Goal: Task Accomplishment & Management: Manage account settings

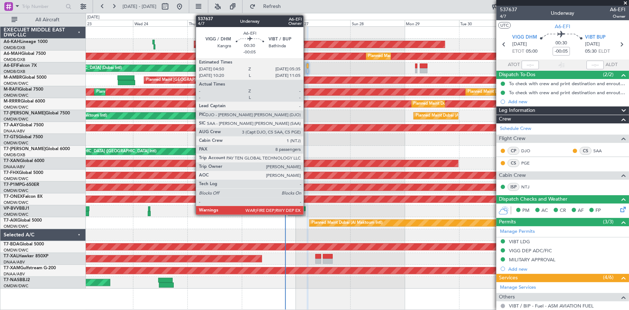
click at [307, 66] on div at bounding box center [308, 65] width 2 height 5
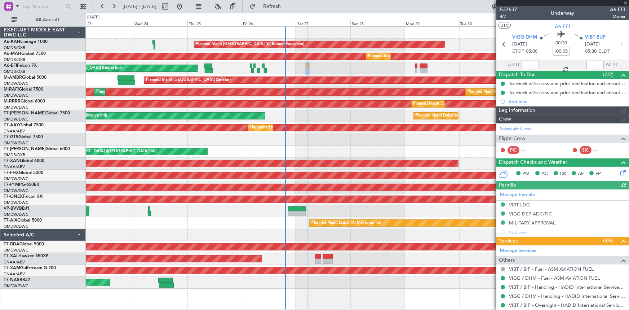
type input "Dherander Fithani (DHF)"
type input "7367"
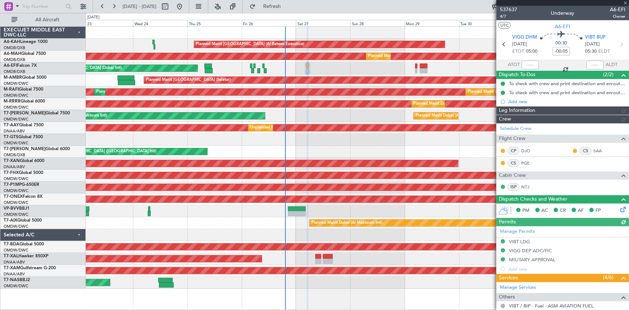
type input "Dherander Fithani (DHF)"
type input "7367"
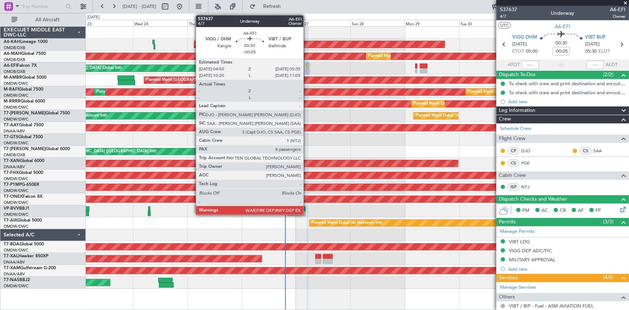
click at [307, 67] on div at bounding box center [308, 65] width 2 height 5
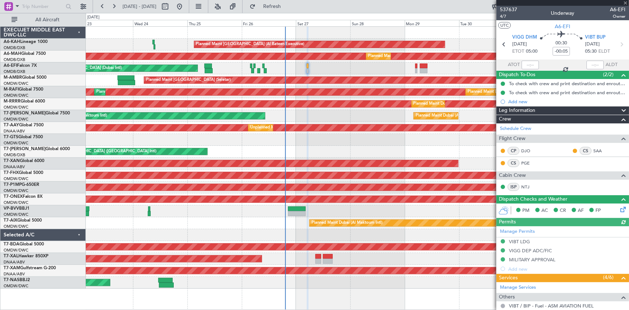
type input "Dherander Fithani (DHF)"
type input "7367"
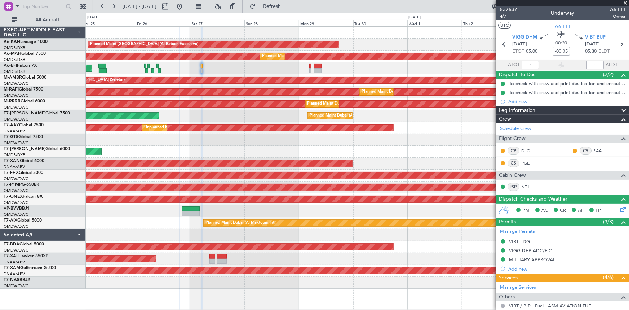
click at [317, 143] on div at bounding box center [357, 140] width 543 height 12
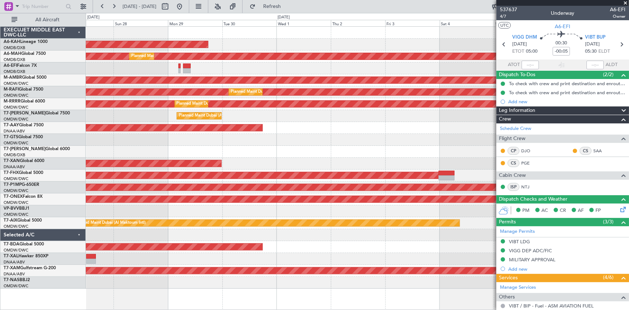
click at [303, 126] on div "Unplanned Maint Dubai (Al Maktoum Intl) Unplanned Maint Dubai (Al Maktoum Intl)" at bounding box center [357, 128] width 543 height 12
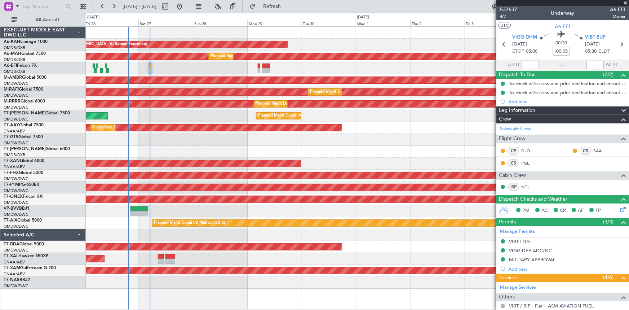
click at [219, 136] on div at bounding box center [357, 140] width 543 height 12
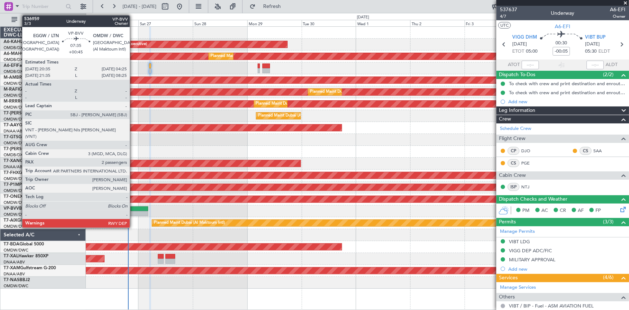
click at [133, 206] on div at bounding box center [140, 208] width 18 height 5
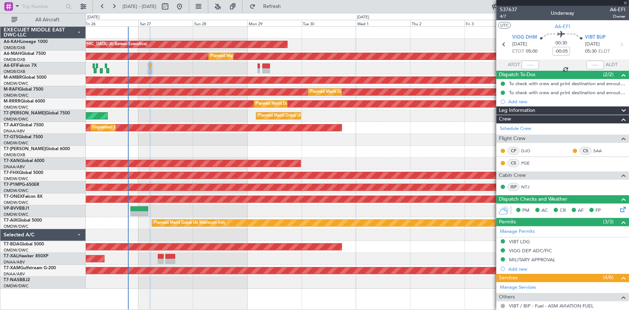
type input "+00:45"
type input "2"
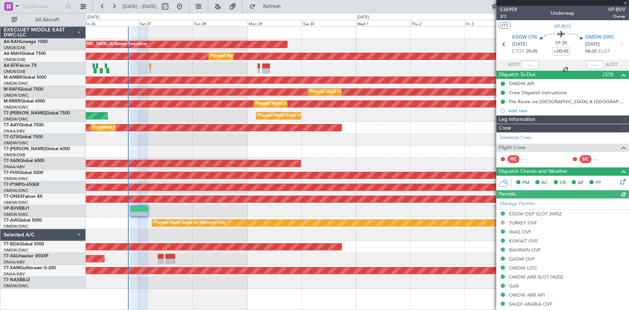
type input "[PERSON_NAME] ([PERSON_NAME])"
type input "7363"
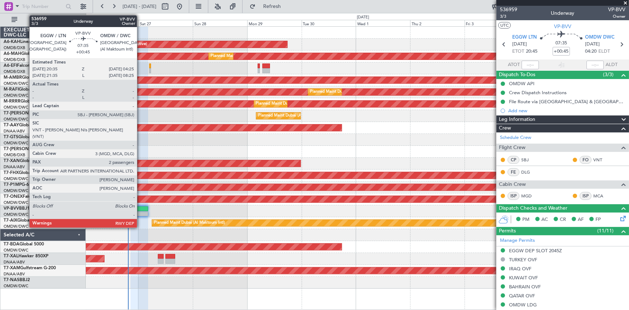
click at [140, 208] on div at bounding box center [140, 208] width 18 height 5
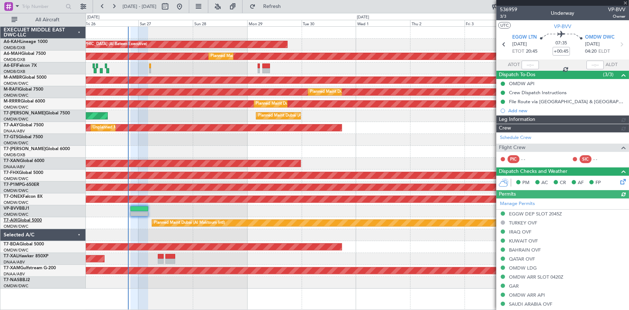
type input "[PERSON_NAME] ([PERSON_NAME])"
type input "7363"
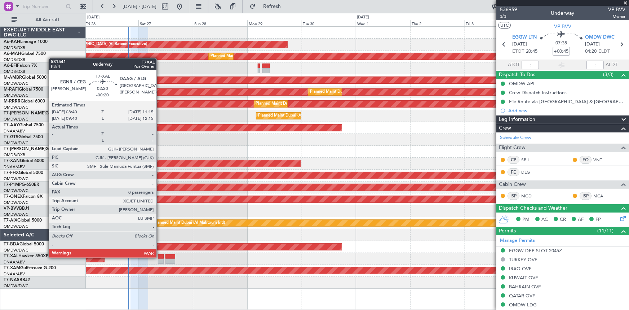
click at [160, 257] on div at bounding box center [161, 256] width 6 height 5
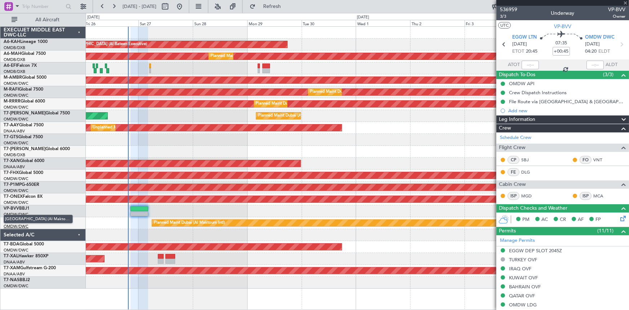
type input "-00:20"
type input "0"
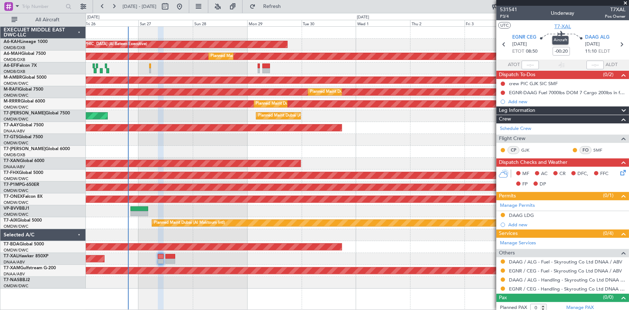
click at [557, 26] on span "T7-XAL" at bounding box center [563, 27] width 17 height 8
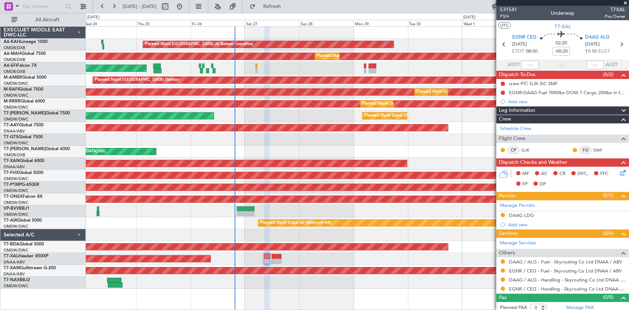
click at [407, 50] on div "Planned Maint Abu Dhabi (Al Bateen Executive) Planned Maint Dubai (Dubai Intl) …" at bounding box center [357, 158] width 543 height 262
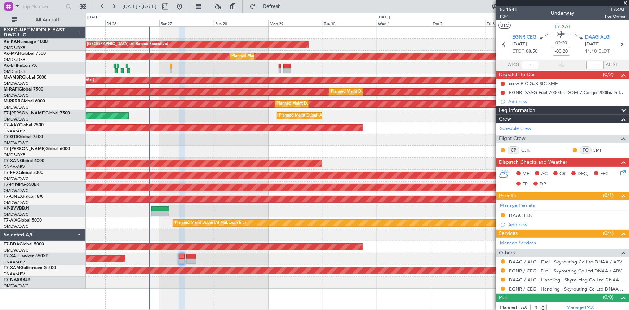
click at [250, 70] on div "AOG Maint [GEOGRAPHIC_DATA] (Dubai Intl)" at bounding box center [357, 68] width 543 height 12
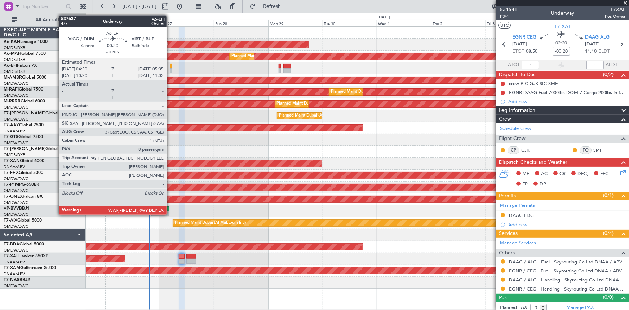
click at [170, 65] on div at bounding box center [171, 65] width 2 height 5
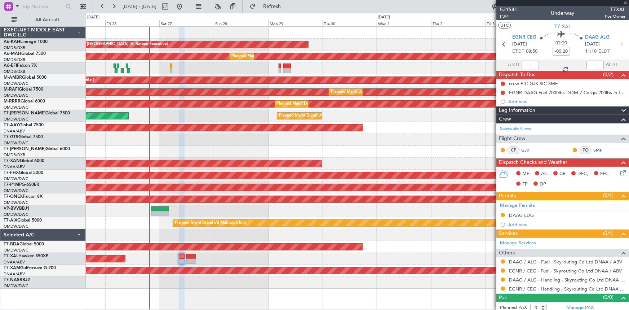
type input "-00:05"
type input "8"
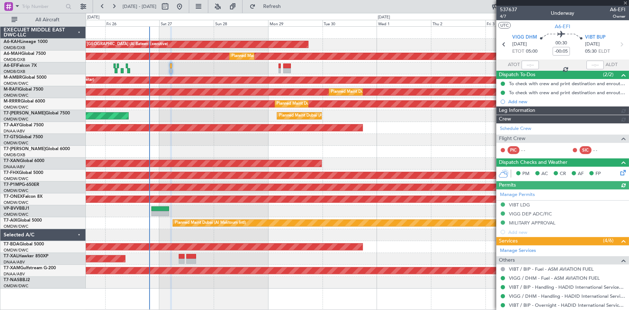
type input "Dherander Fithani (DHF)"
type input "7367"
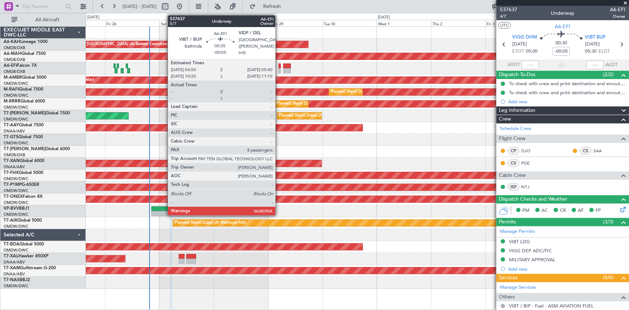
click at [279, 65] on div at bounding box center [280, 65] width 2 height 5
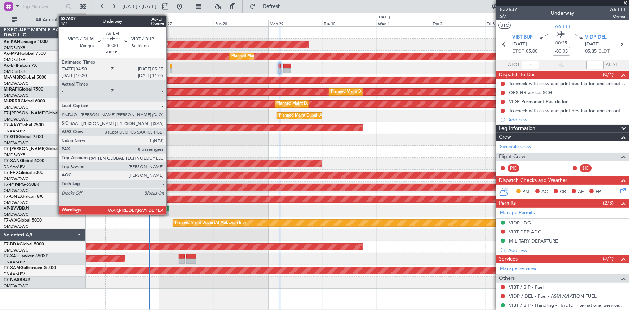
click at [170, 65] on div at bounding box center [171, 65] width 2 height 5
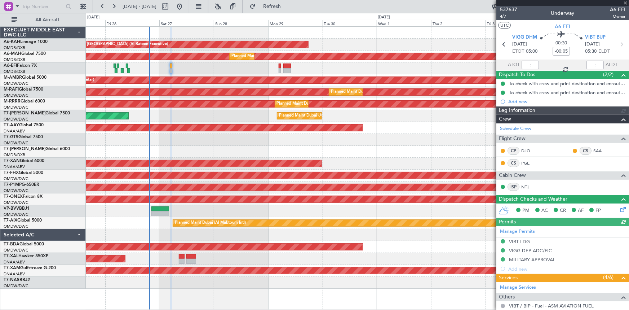
type input "Dherander Fithani (DHF)"
type input "7367"
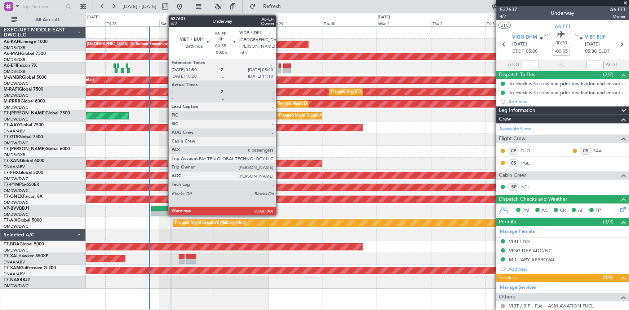
click at [279, 66] on div at bounding box center [280, 65] width 2 height 5
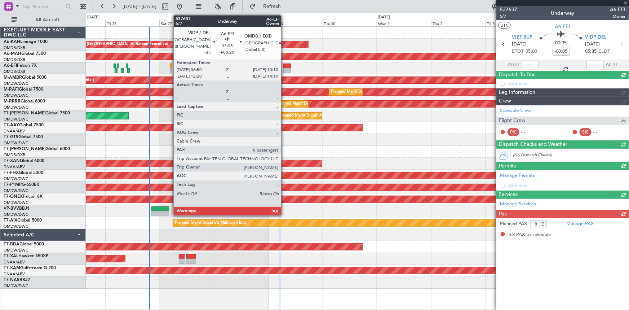
click at [285, 64] on div at bounding box center [287, 65] width 8 height 5
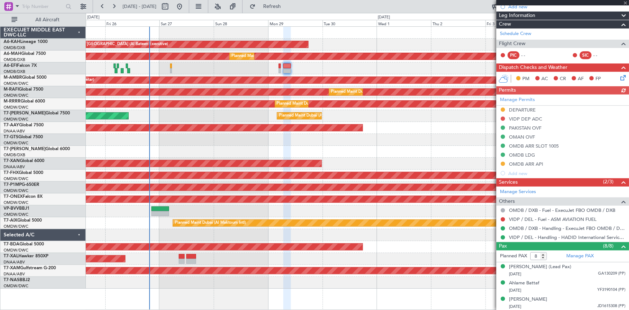
scroll to position [131, 0]
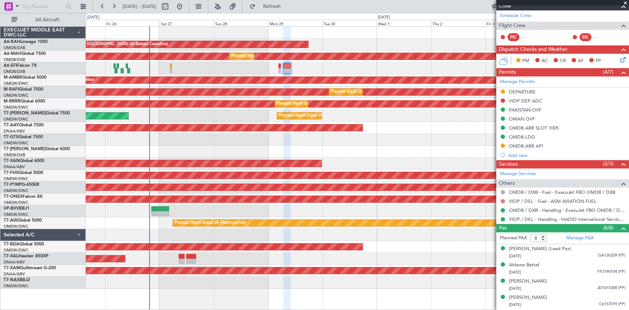
click at [503, 199] on button at bounding box center [503, 201] width 4 height 4
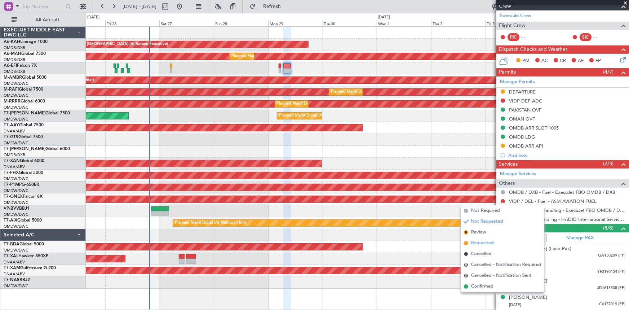
click at [479, 241] on span "Requested" at bounding box center [482, 242] width 23 height 7
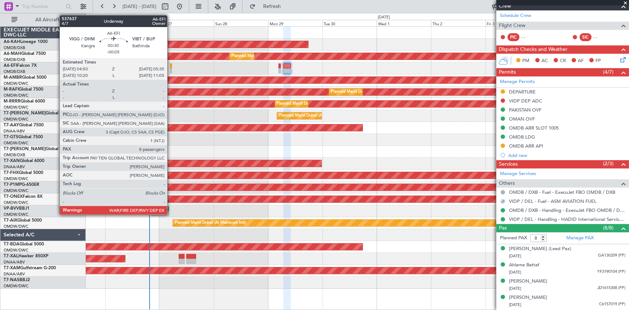
click at [171, 65] on div at bounding box center [171, 65] width 2 height 5
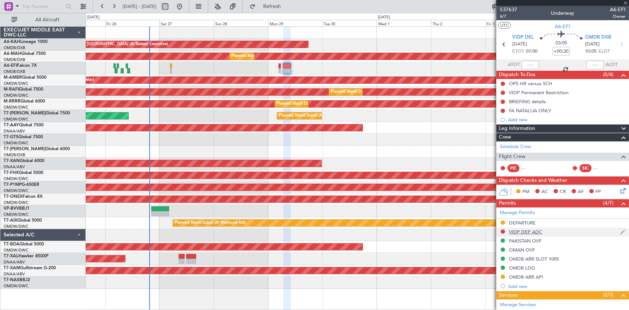
scroll to position [112, 0]
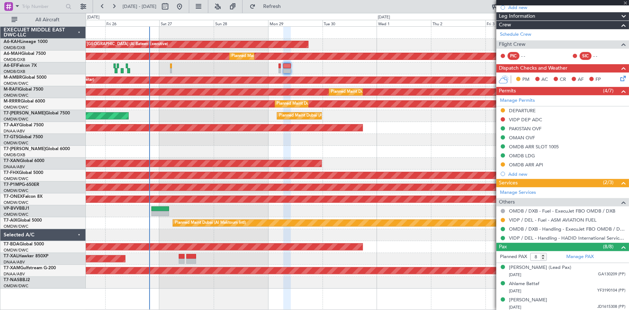
type input "-00:05"
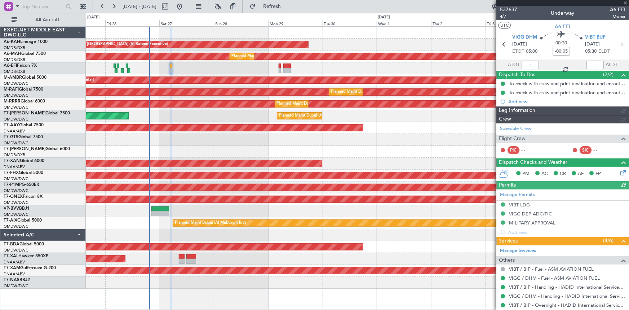
type input "Dherander Fithani (DHF)"
type input "7367"
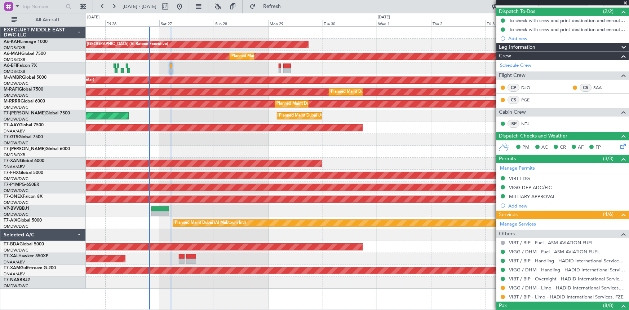
scroll to position [131, 0]
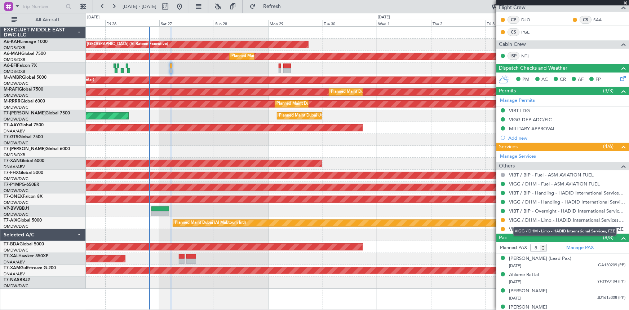
click at [531, 219] on link "VIGG / DHM - Limo - HADID International Services, FZE" at bounding box center [567, 220] width 116 height 6
click at [287, 6] on span "Refresh" at bounding box center [272, 6] width 30 height 5
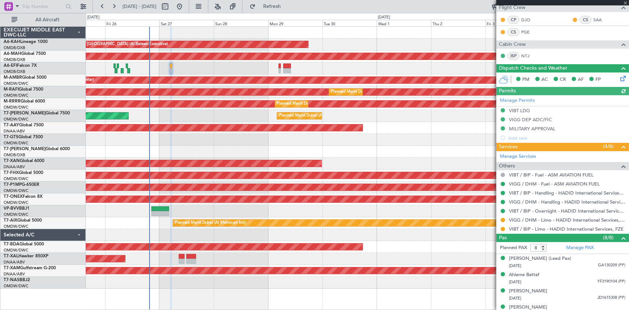
type input "Dherander Fithani (DHF)"
type input "7367"
click at [528, 226] on link "VIBT / BIP - Limo - HADID International Services, FZE" at bounding box center [566, 229] width 115 height 6
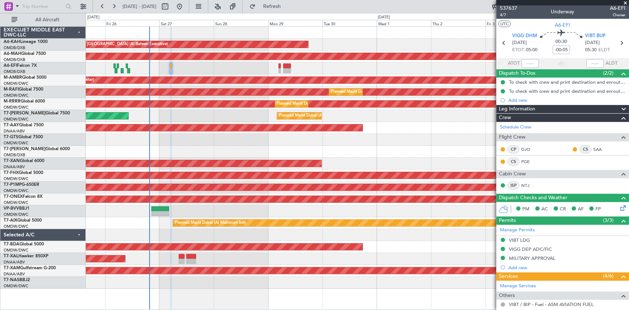
scroll to position [0, 0]
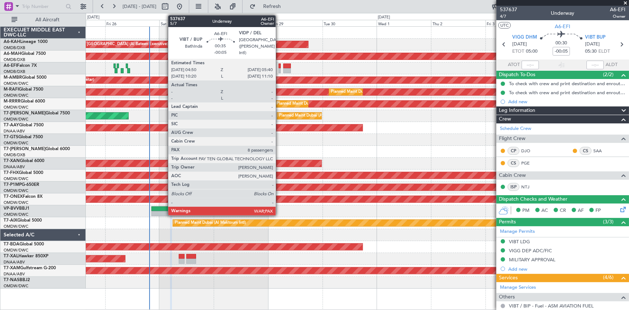
click at [279, 65] on div at bounding box center [280, 65] width 2 height 5
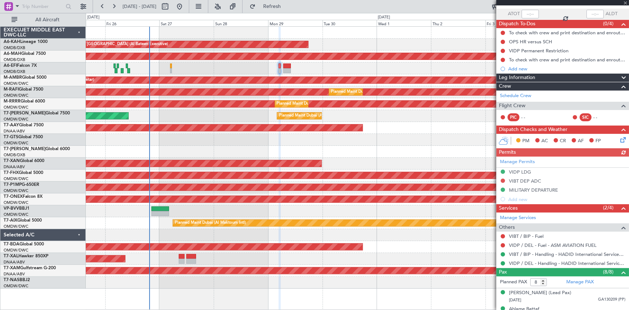
scroll to position [65, 0]
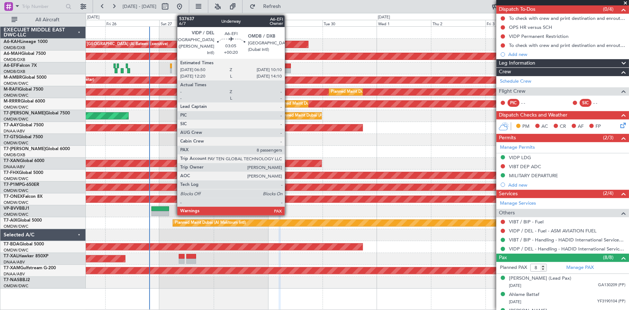
click at [288, 66] on div at bounding box center [287, 65] width 8 height 5
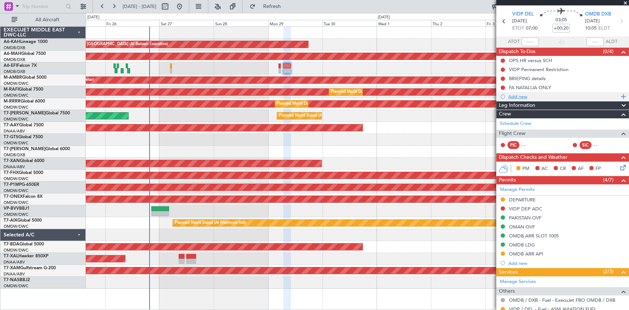
scroll to position [0, 0]
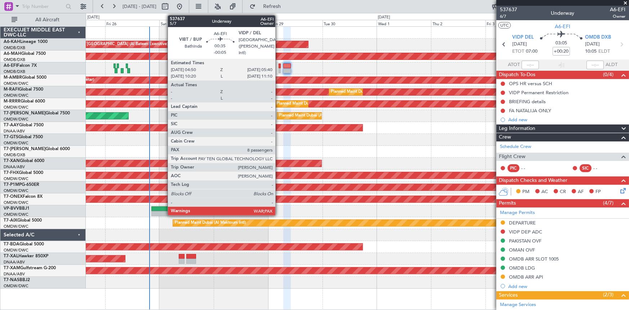
click at [279, 65] on div at bounding box center [280, 65] width 2 height 5
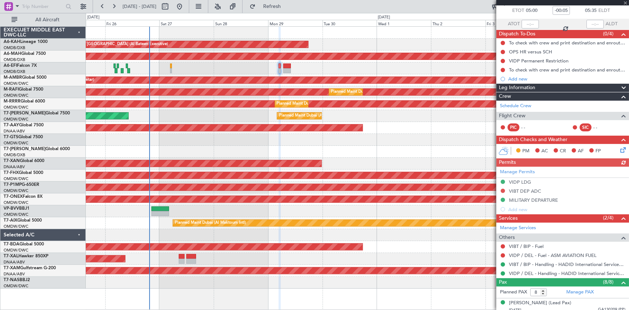
scroll to position [98, 0]
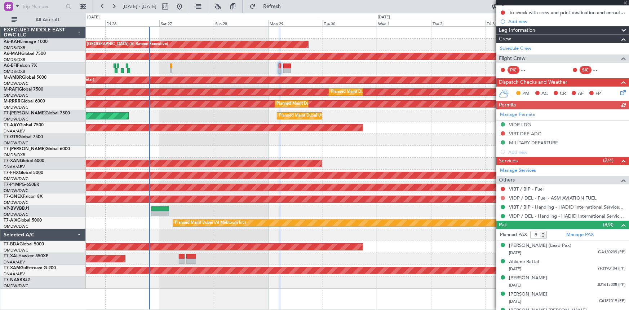
click at [503, 198] on button at bounding box center [503, 198] width 4 height 4
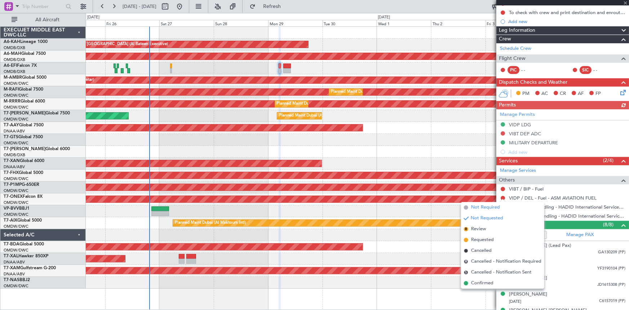
click at [487, 207] on span "Not Required" at bounding box center [485, 207] width 29 height 7
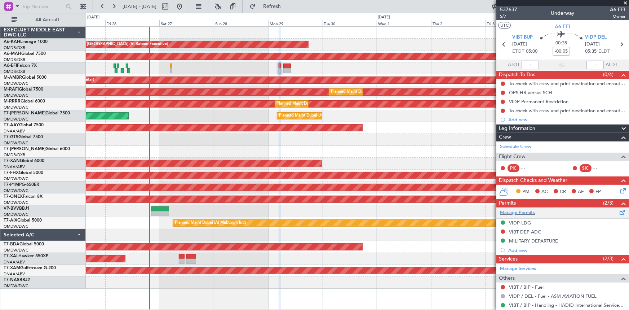
scroll to position [0, 0]
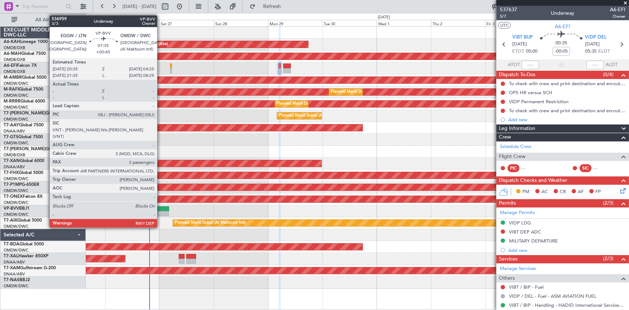
click at [160, 208] on div at bounding box center [160, 208] width 18 height 5
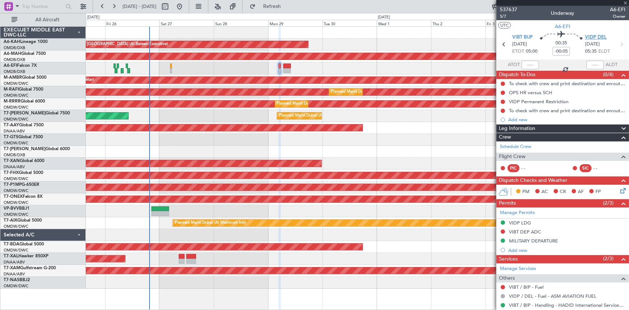
type input "+00:45"
type input "2"
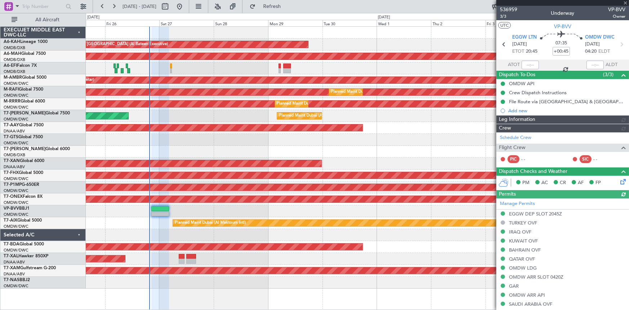
type input "[PERSON_NAME] ([PERSON_NAME])"
type input "7363"
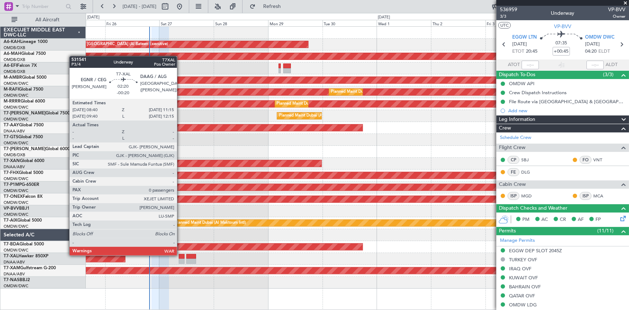
click at [180, 255] on div at bounding box center [182, 256] width 6 height 5
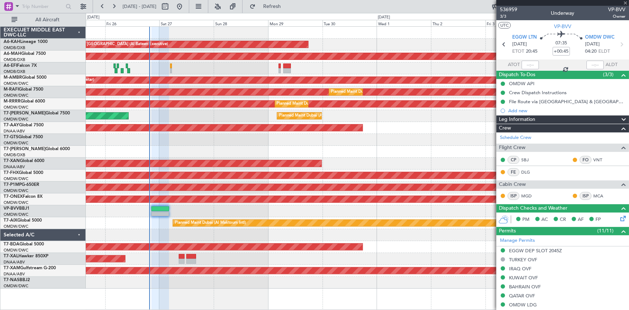
type input "-00:20"
type input "0"
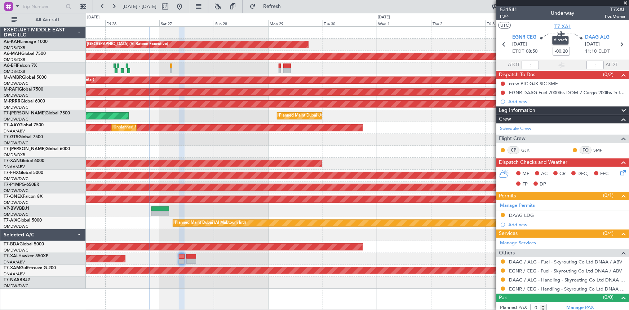
click at [557, 25] on span "T7-XAL" at bounding box center [563, 27] width 17 height 8
click at [287, 5] on span "Refresh" at bounding box center [272, 6] width 30 height 5
click at [285, 5] on span "Refresh" at bounding box center [272, 6] width 30 height 5
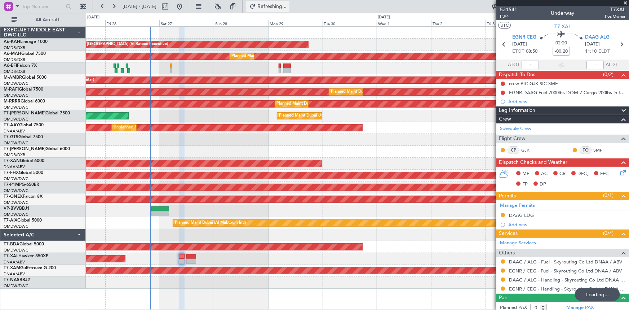
click at [285, 5] on span "Refreshing..." at bounding box center [272, 6] width 30 height 5
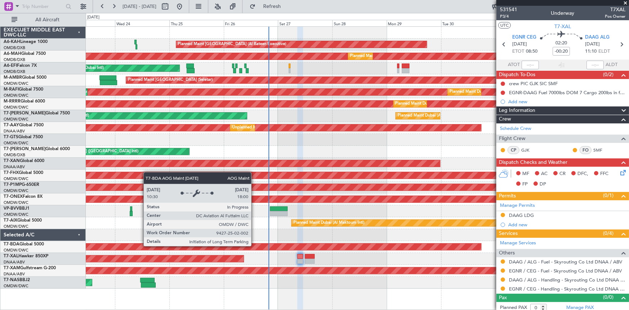
click at [255, 246] on div "Planned Maint Abu Dhabi (Al Bateen Executive) Planned Maint Dubai (Dubai Intl) …" at bounding box center [357, 158] width 543 height 262
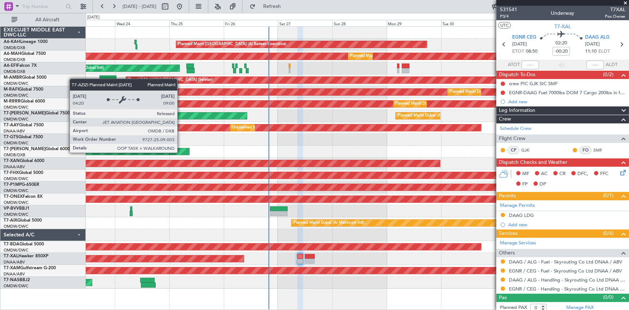
click at [181, 152] on div "Planned Maint [GEOGRAPHIC_DATA] ([GEOGRAPHIC_DATA] Intl)" at bounding box center [102, 151] width 173 height 6
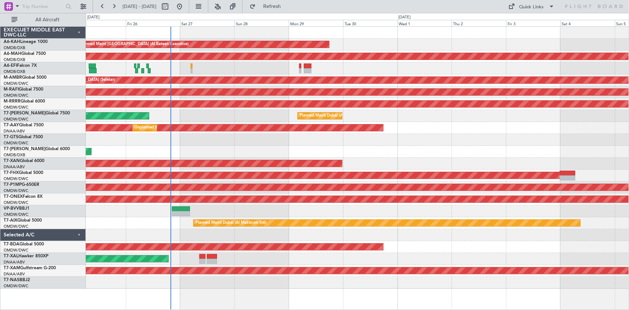
click at [120, 225] on div "Planned Maint Dubai (Al Maktoum Intl)" at bounding box center [357, 223] width 543 height 12
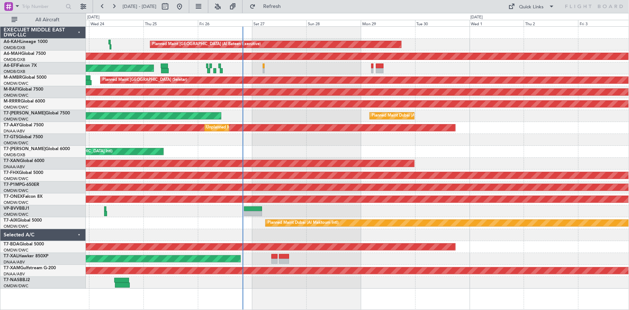
click at [221, 228] on div "Planned Maint Dubai (Al Maktoum Intl)" at bounding box center [357, 223] width 543 height 12
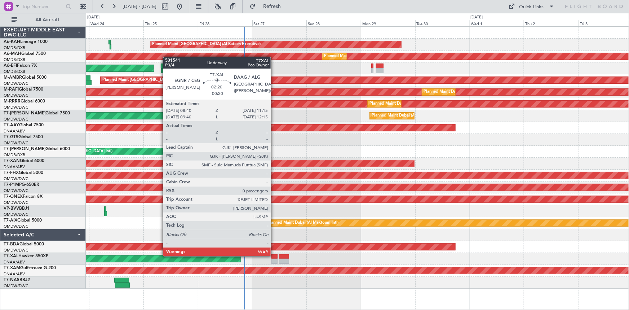
click at [274, 255] on div at bounding box center [275, 256] width 6 height 5
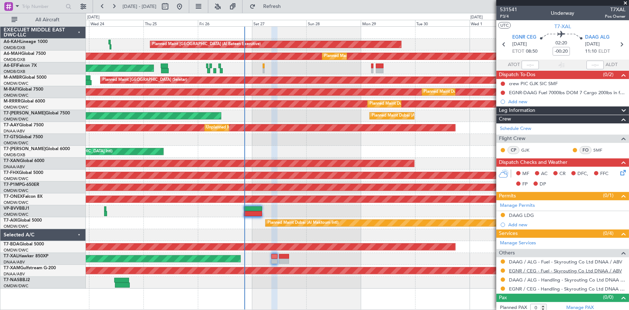
scroll to position [3, 0]
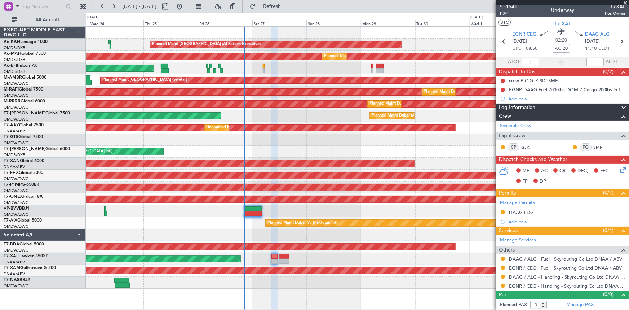
click at [523, 210] on div "DAAG LDG" at bounding box center [521, 212] width 25 height 6
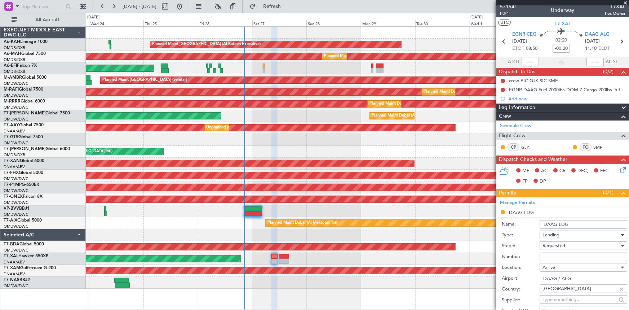
scroll to position [69, 0]
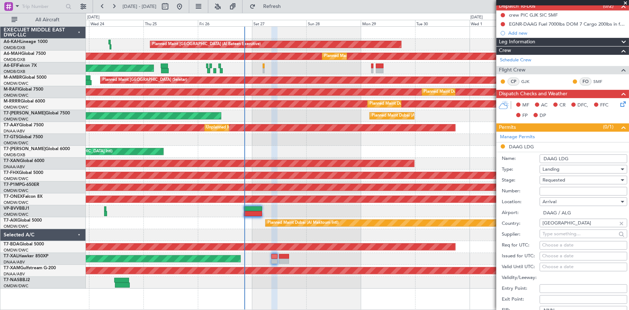
click at [560, 191] on input "Number:" at bounding box center [584, 191] width 88 height 9
paste input "8278/ANAC/BS/2025"
type input "8278/ANAC/BS/2025"
click at [564, 180] on span "Requested" at bounding box center [554, 180] width 23 height 6
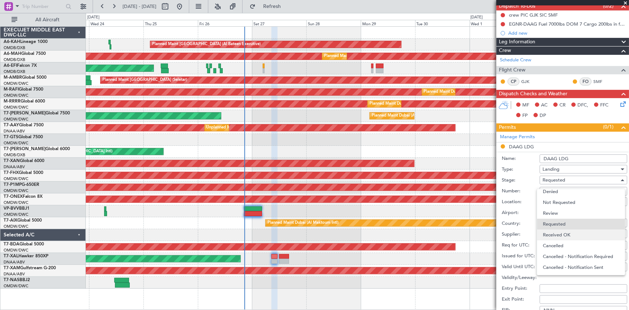
click at [559, 238] on span "Received OK" at bounding box center [581, 234] width 76 height 11
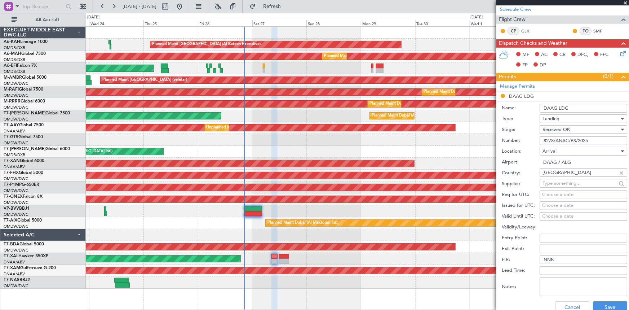
scroll to position [167, 0]
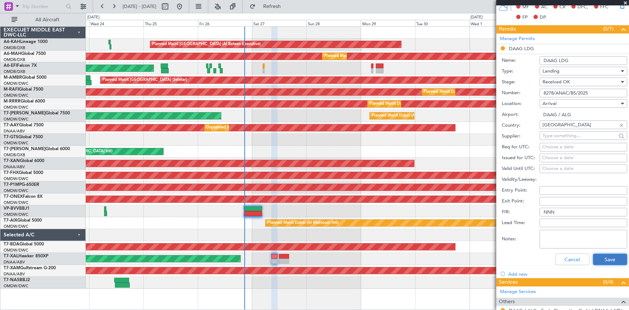
click at [598, 256] on button "Save" at bounding box center [610, 260] width 34 height 12
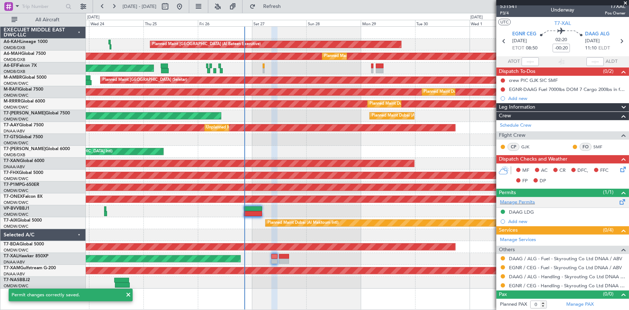
scroll to position [3, 0]
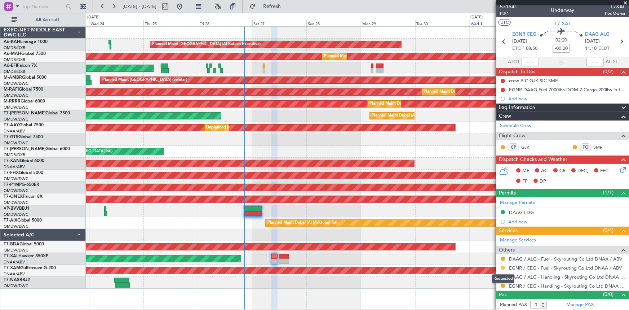
click at [502, 266] on button at bounding box center [503, 267] width 4 height 4
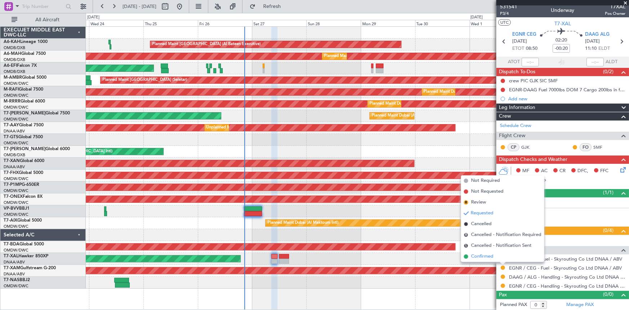
click at [479, 257] on span "Confirmed" at bounding box center [482, 256] width 22 height 7
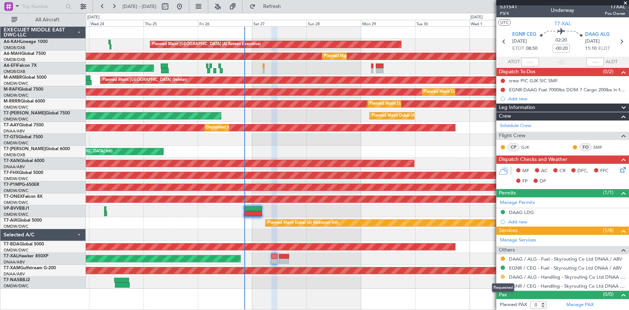
click at [503, 275] on button at bounding box center [503, 276] width 4 height 4
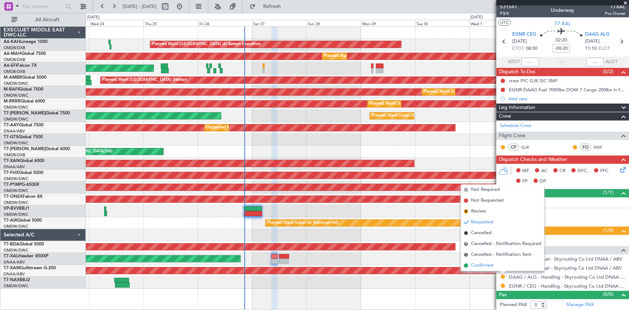
click at [486, 265] on span "Confirmed" at bounding box center [482, 265] width 22 height 7
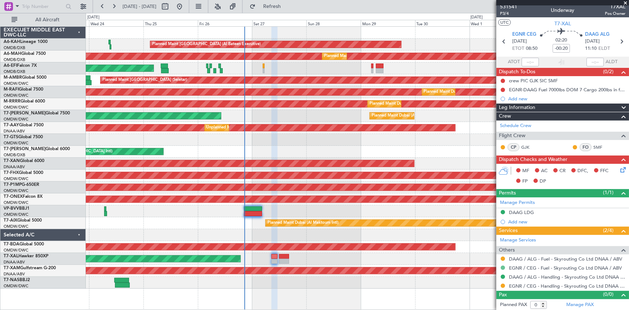
click at [503, 267] on button at bounding box center [503, 267] width 4 height 4
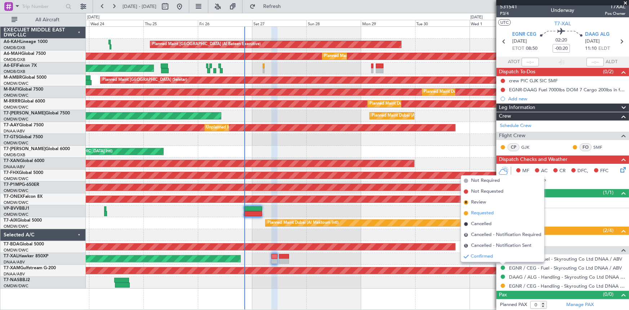
click at [484, 212] on span "Requested" at bounding box center [482, 213] width 23 height 7
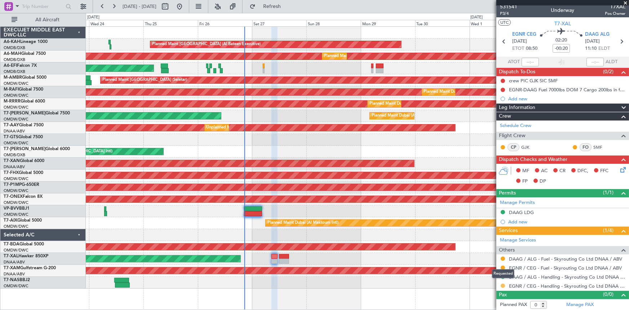
click at [501, 285] on button at bounding box center [503, 285] width 4 height 4
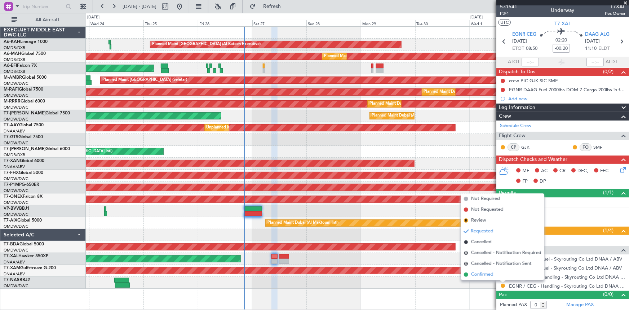
click at [488, 274] on span "Confirmed" at bounding box center [482, 274] width 22 height 7
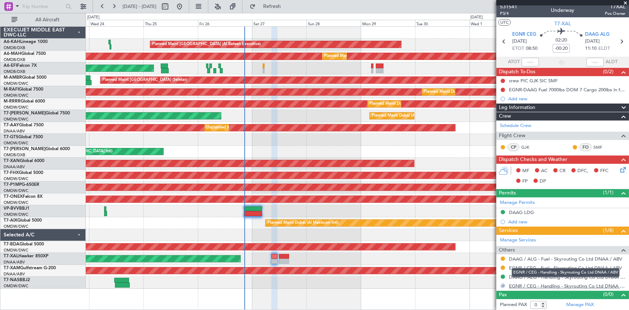
click at [528, 283] on link "EGNR / CEG - Handling - Skyrouting Co Ltd DNAA / ABV" at bounding box center [567, 286] width 116 height 6
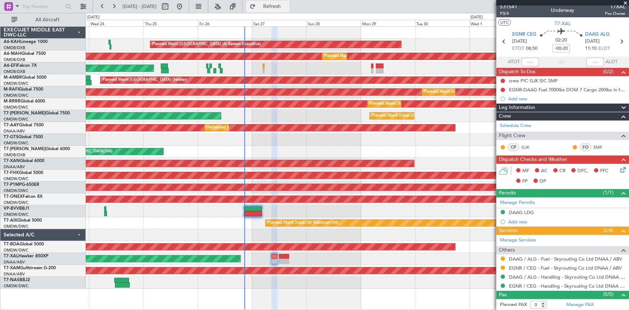
click at [283, 3] on button "Refresh" at bounding box center [267, 7] width 43 height 12
click at [537, 275] on link "DAAG / ALG - Handling - Skyrouting Co Ltd DNAA / ABV" at bounding box center [567, 277] width 116 height 6
click at [287, 4] on span "Refresh" at bounding box center [272, 6] width 30 height 5
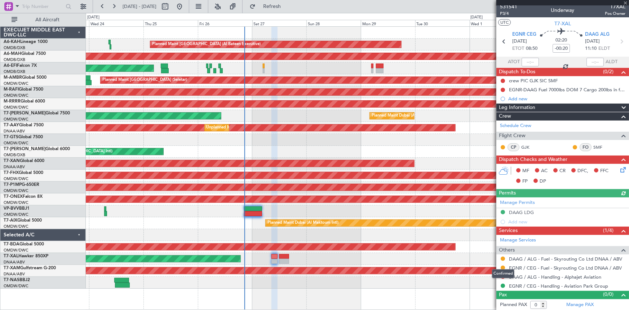
click at [503, 276] on div "Confirmed" at bounding box center [503, 273] width 22 height 9
click at [504, 274] on button at bounding box center [503, 276] width 4 height 4
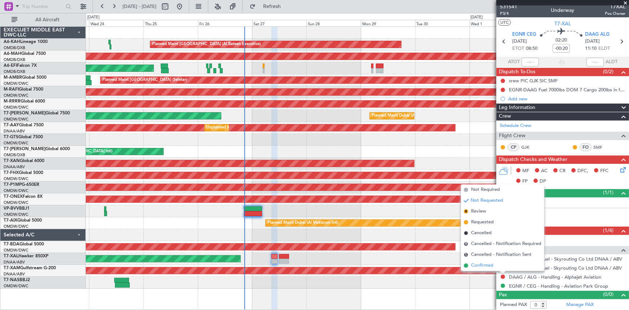
click at [480, 263] on span "Confirmed" at bounding box center [482, 265] width 22 height 7
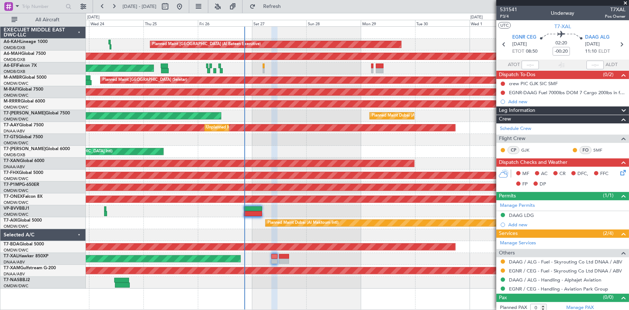
scroll to position [0, 0]
click at [524, 212] on div "DAAG LDG" at bounding box center [521, 215] width 25 height 6
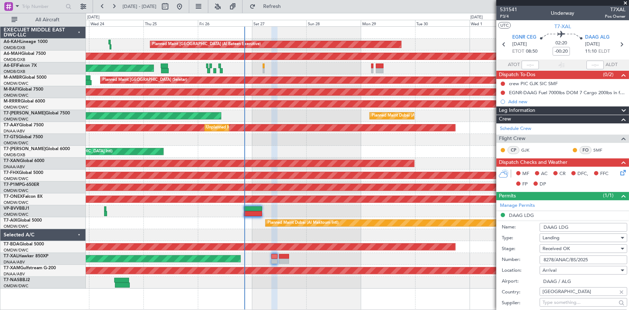
drag, startPoint x: 590, startPoint y: 259, endPoint x: 526, endPoint y: 254, distance: 64.4
click at [526, 254] on div "Number: 8278/ANAC/BS/2025" at bounding box center [565, 259] width 126 height 11
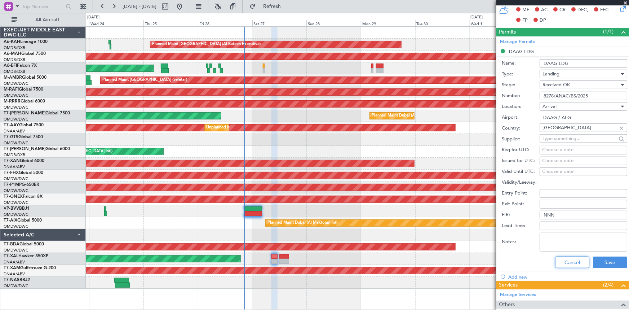
drag, startPoint x: 569, startPoint y: 258, endPoint x: 582, endPoint y: 166, distance: 93.3
click at [569, 258] on button "Cancel" at bounding box center [572, 262] width 34 height 12
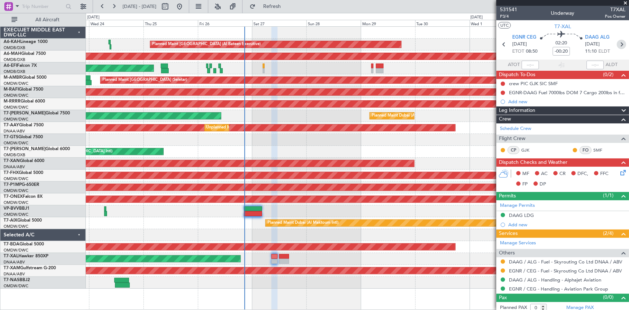
click at [619, 44] on icon at bounding box center [621, 44] width 9 height 9
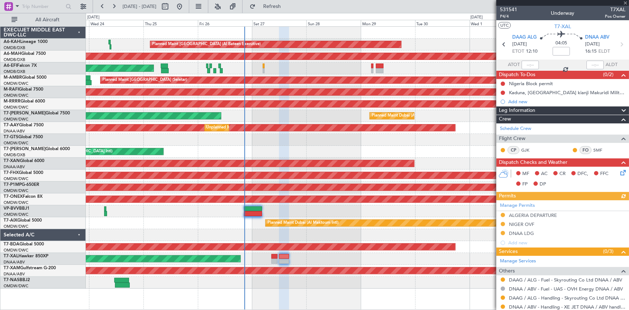
drag, startPoint x: 536, startPoint y: 213, endPoint x: 512, endPoint y: 214, distance: 24.2
click at [536, 213] on div "Manage Permits [GEOGRAPHIC_DATA] DEPARTURE NIGER OVF DNAA LDG Add new" at bounding box center [563, 223] width 133 height 47
click at [543, 211] on div "Manage Permits [GEOGRAPHIC_DATA] DEPARTURE NIGER OVF DNAA LDG Add new" at bounding box center [563, 223] width 133 height 47
click at [529, 213] on div "Manage Permits [GEOGRAPHIC_DATA] DEPARTURE NIGER OVF DNAA LDG Add new" at bounding box center [563, 223] width 133 height 47
click at [537, 214] on div "Manage Permits [GEOGRAPHIC_DATA] DEPARTURE NIGER OVF DNAA LDG Add new" at bounding box center [563, 223] width 133 height 47
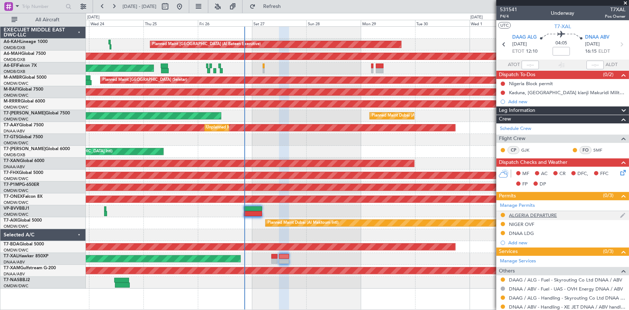
click at [538, 215] on div "ALGERIA DEPARTURE" at bounding box center [533, 215] width 48 height 6
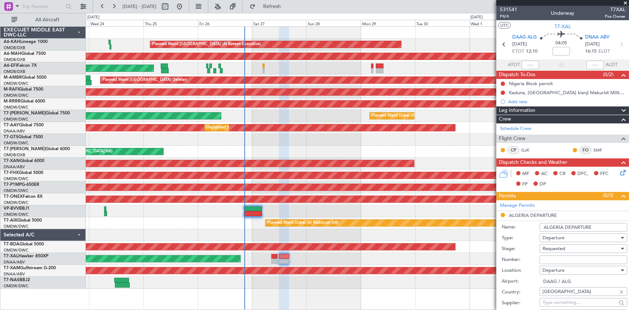
click at [572, 245] on div "Requested" at bounding box center [581, 248] width 77 height 11
click at [558, 303] on span "Received OK" at bounding box center [581, 306] width 76 height 11
click at [569, 260] on input "Number:" at bounding box center [584, 259] width 88 height 9
paste input "8278/ANAC/BS/2025"
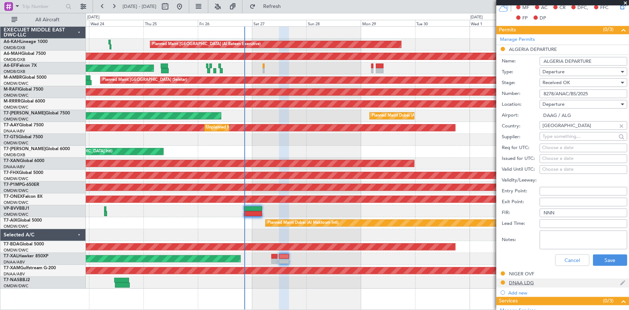
scroll to position [197, 0]
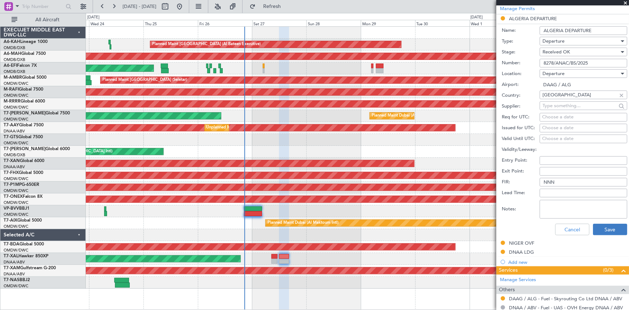
type input "8278/ANAC/BS/2025"
click at [604, 232] on button "Save" at bounding box center [610, 230] width 34 height 12
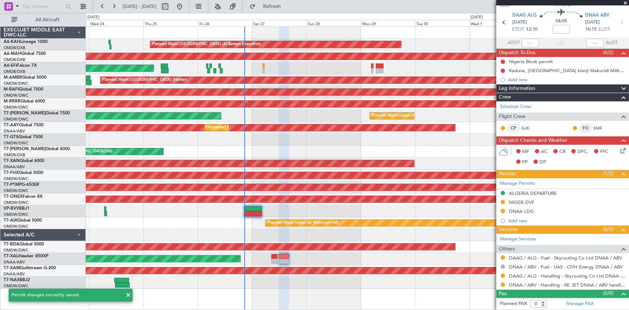
scroll to position [21, 0]
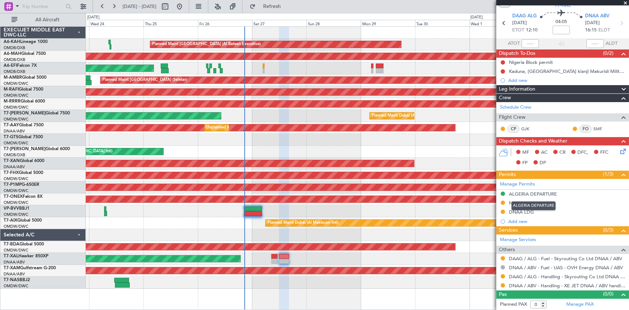
click at [520, 202] on div "ALGERIA DEPARTURE" at bounding box center [534, 205] width 44 height 9
click at [526, 202] on div "NIGER OVF" at bounding box center [521, 203] width 25 height 6
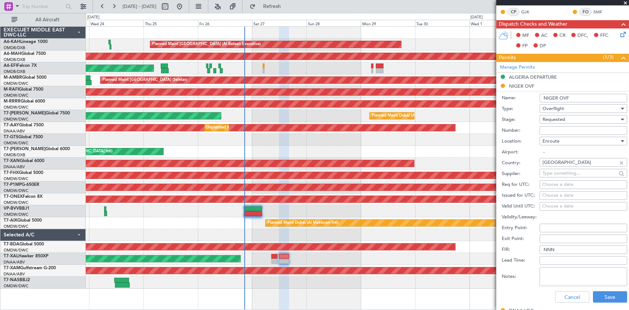
scroll to position [138, 0]
click at [555, 128] on input "Number:" at bounding box center [584, 131] width 88 height 9
paste input "NE-V255760R"
type input "NE-V255760R"
click at [556, 118] on span "Requested" at bounding box center [554, 119] width 23 height 6
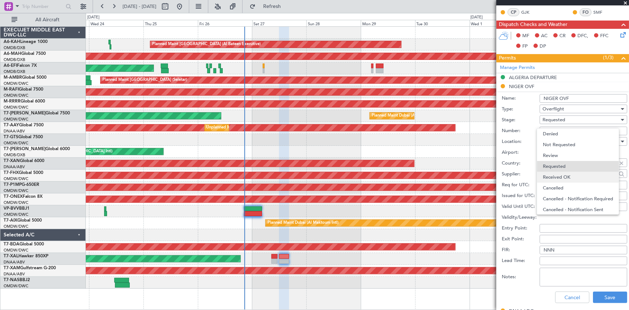
scroll to position [3, 0]
click at [570, 175] on span "Received OK" at bounding box center [581, 174] width 76 height 11
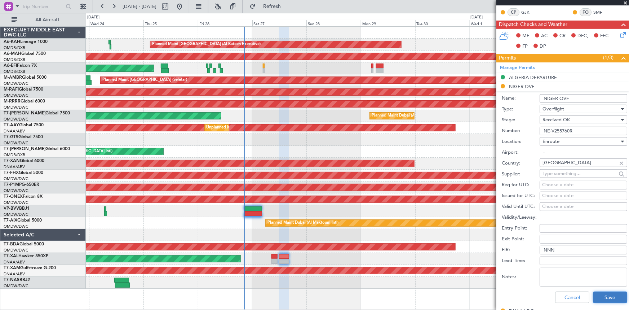
click at [606, 295] on button "Save" at bounding box center [610, 297] width 34 height 12
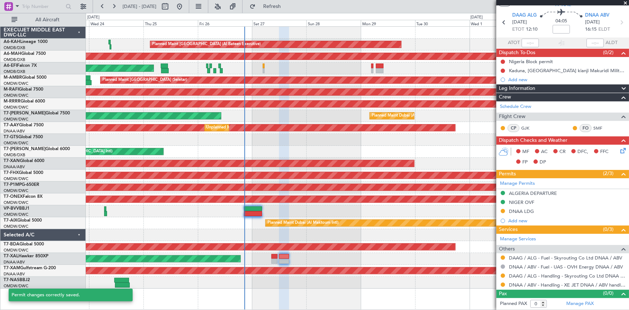
scroll to position [21, 0]
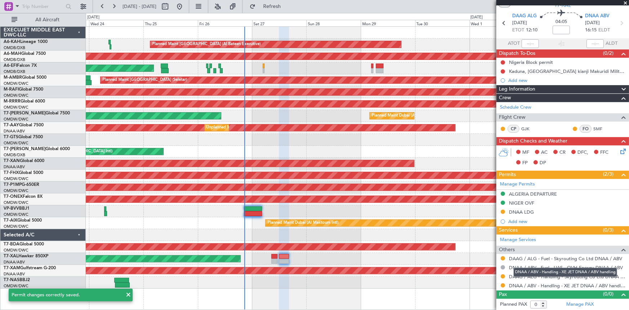
drag, startPoint x: 537, startPoint y: 276, endPoint x: 533, endPoint y: 276, distance: 3.6
click at [537, 276] on div "DNAA / ABV - Handling - XE JET DNAA / ABV handling" at bounding box center [566, 272] width 104 height 9
click at [515, 274] on link "DAAG / ALG - Handling - Skyrouting Co Ltd DNAA / ABV" at bounding box center [567, 276] width 116 height 6
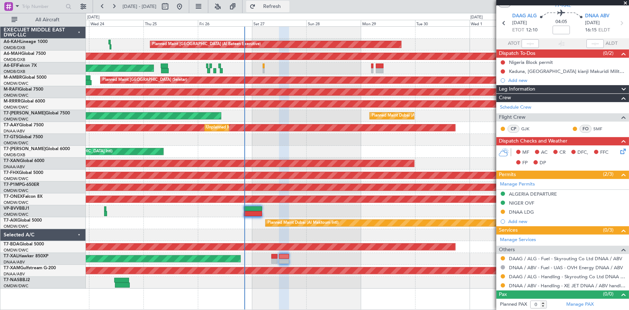
click at [285, 5] on span "Refresh" at bounding box center [272, 6] width 30 height 5
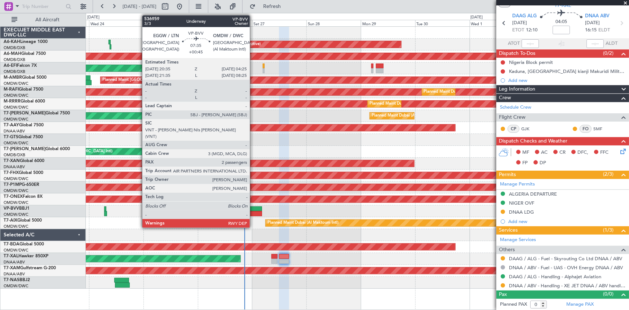
click at [253, 209] on div at bounding box center [253, 208] width 18 height 5
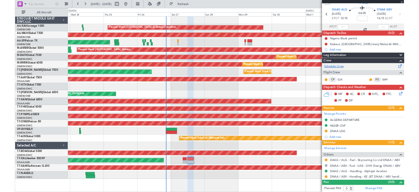
scroll to position [0, 0]
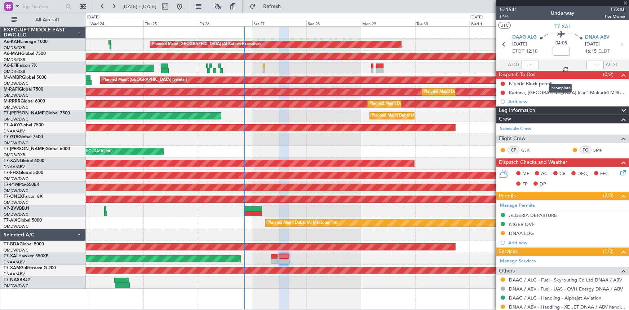
type input "+00:45"
type input "2"
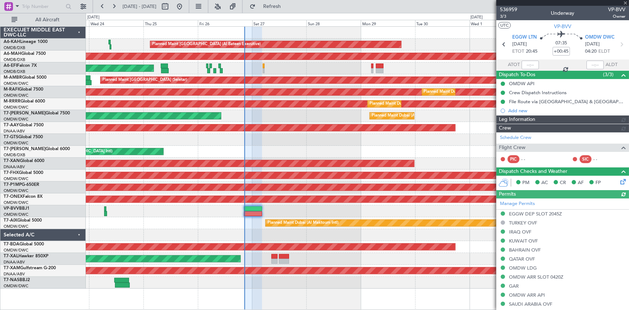
type input "[PERSON_NAME] ([PERSON_NAME])"
type input "7363"
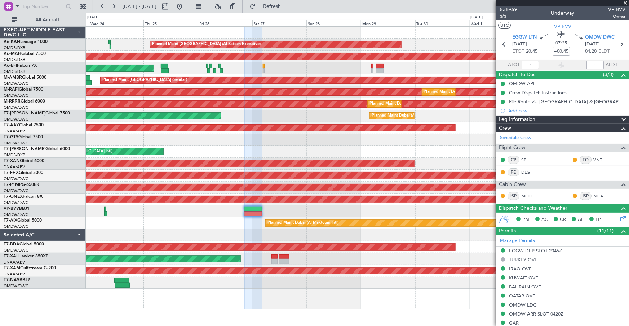
type input "[PERSON_NAME] ([PERSON_NAME])"
type input "7363"
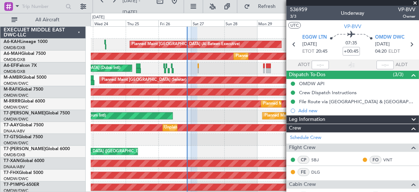
type input "[PERSON_NAME] ([PERSON_NAME])"
type input "7363"
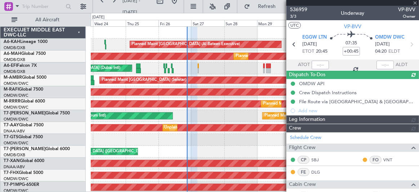
type input "[PERSON_NAME] ([PERSON_NAME])"
type input "7363"
